Goal: Information Seeking & Learning: Learn about a topic

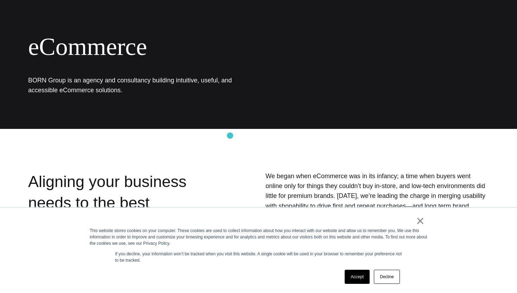
scroll to position [189, 0]
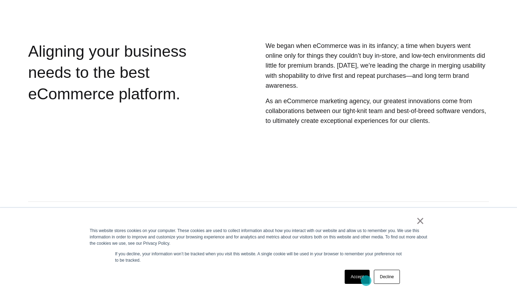
click at [366, 280] on link "Accept" at bounding box center [357, 276] width 25 height 14
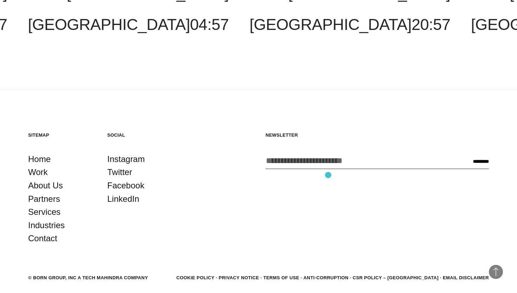
scroll to position [1100, 0]
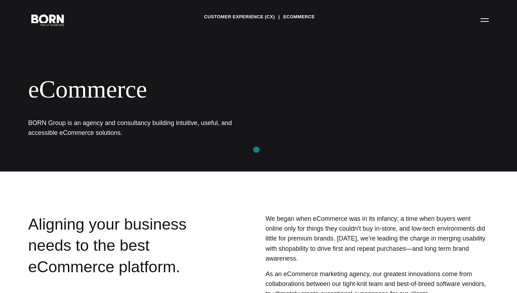
scroll to position [17, 0]
